Goal: Information Seeking & Learning: Learn about a topic

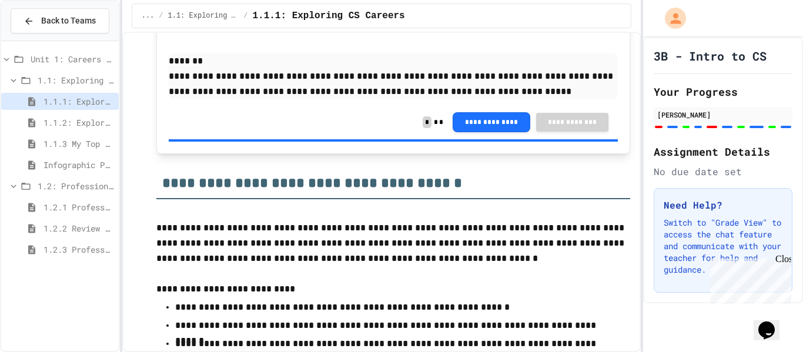
scroll to position [760, 0]
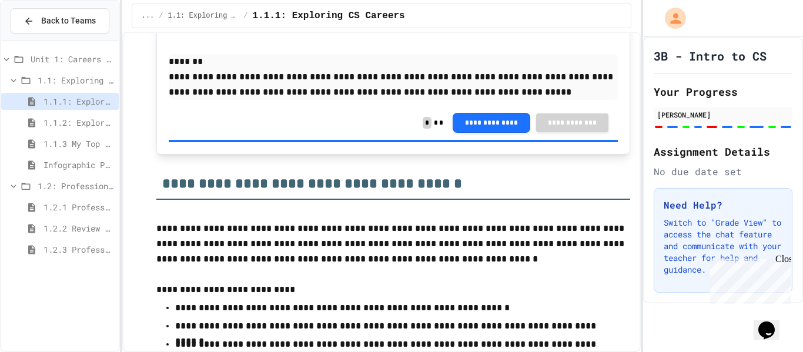
click at [57, 171] on div "Infographic Project: Your favorite CS" at bounding box center [60, 164] width 118 height 17
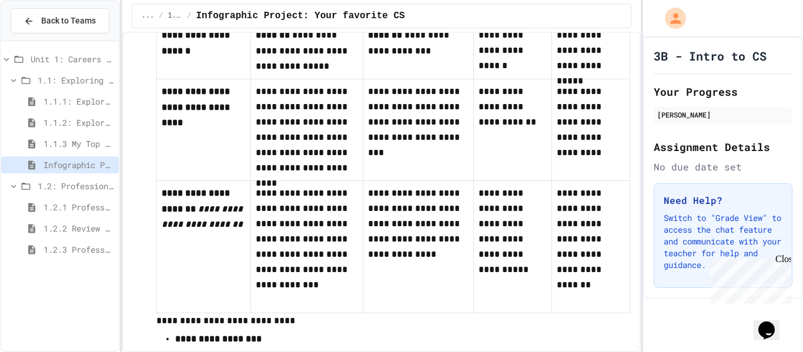
scroll to position [763, 0]
